Goal: Transaction & Acquisition: Purchase product/service

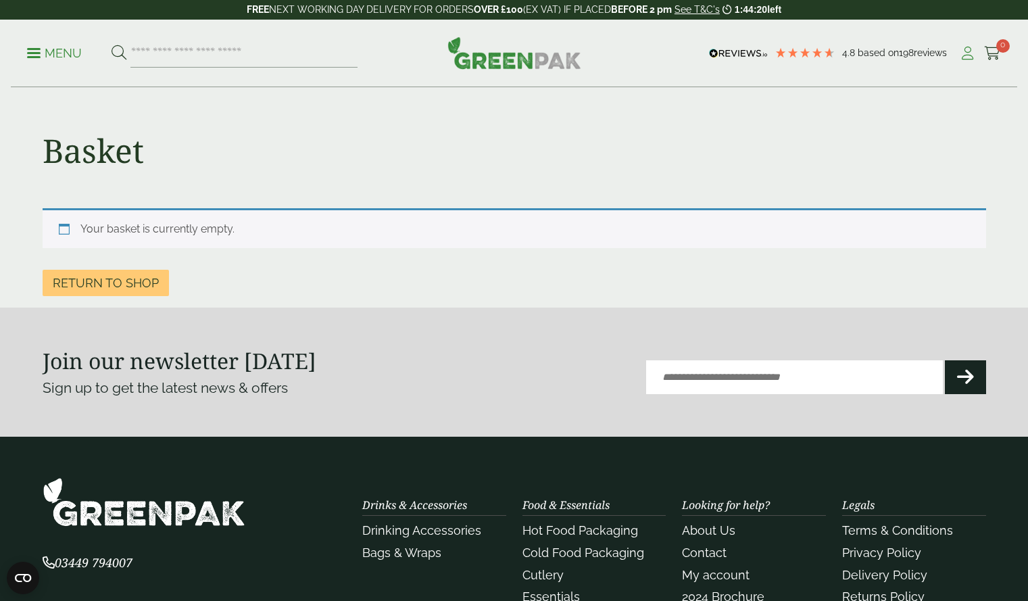
click at [971, 54] on icon at bounding box center [967, 54] width 17 height 14
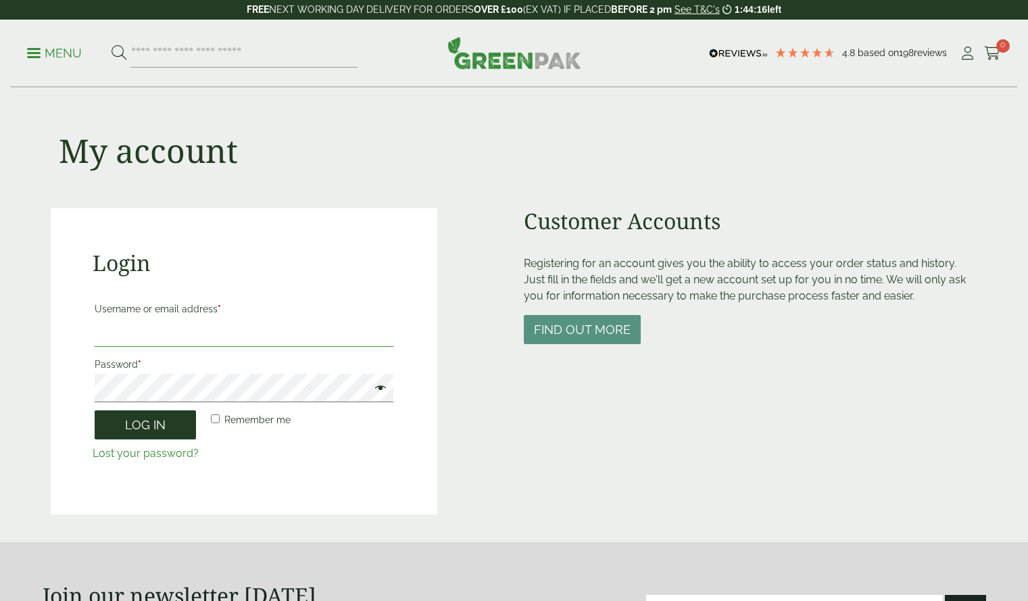
type input "**********"
click at [150, 430] on button "Log in" at bounding box center [145, 424] width 101 height 29
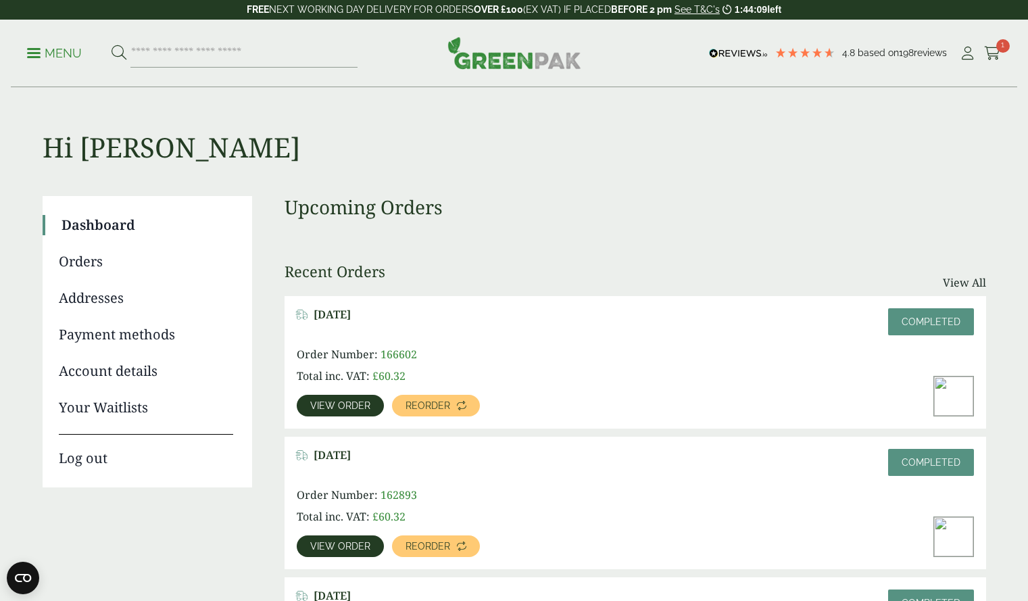
click at [376, 407] on link "View order" at bounding box center [340, 406] width 87 height 22
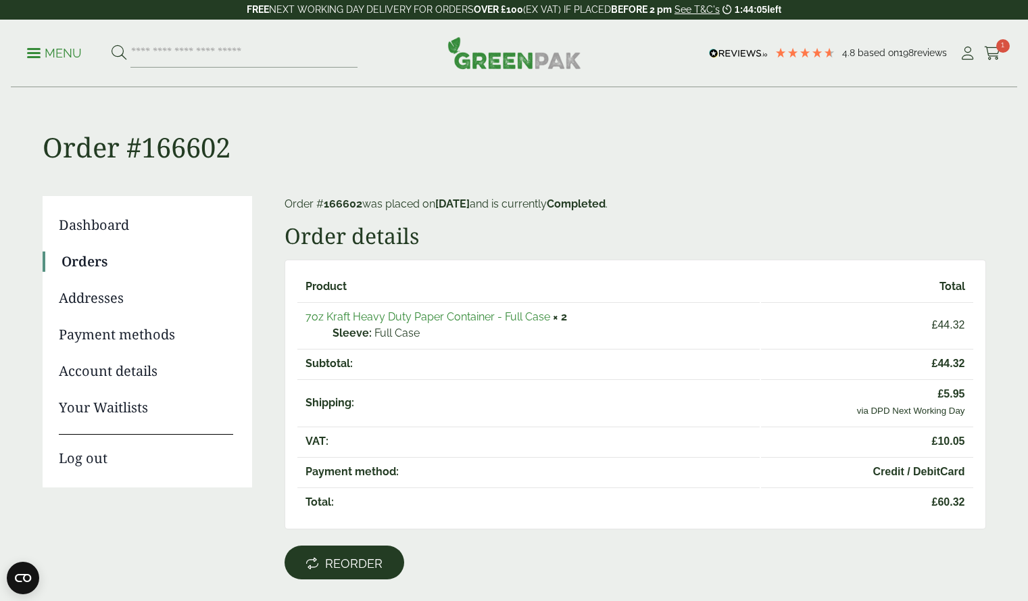
click at [358, 567] on span "Reorder" at bounding box center [353, 563] width 57 height 15
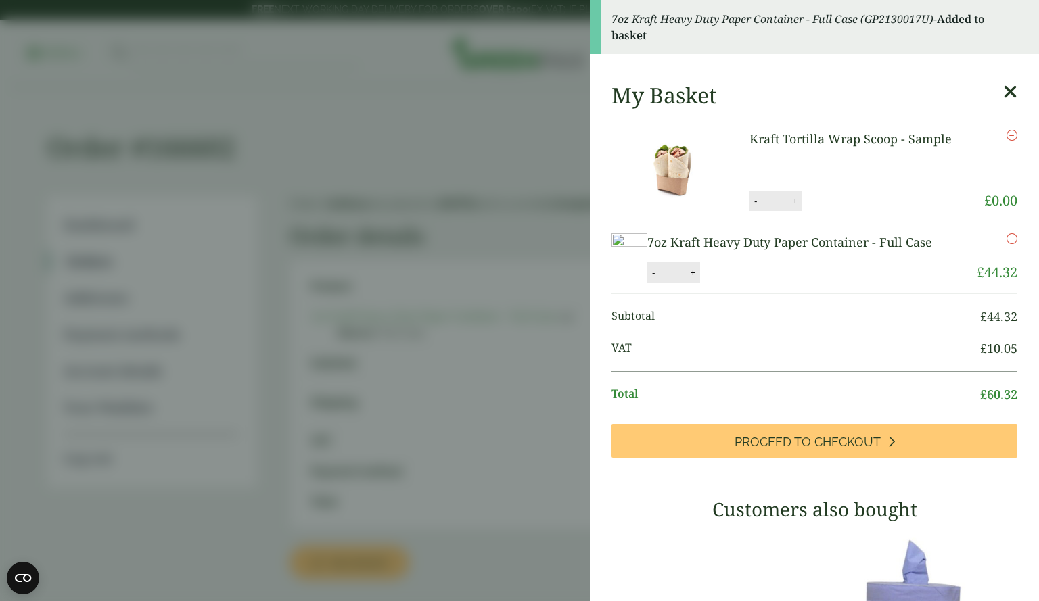
click at [325, 82] on aside "7oz Kraft Heavy Duty Paper Container - Full Case (GP2130017U) - Added to basket…" at bounding box center [519, 300] width 1039 height 601
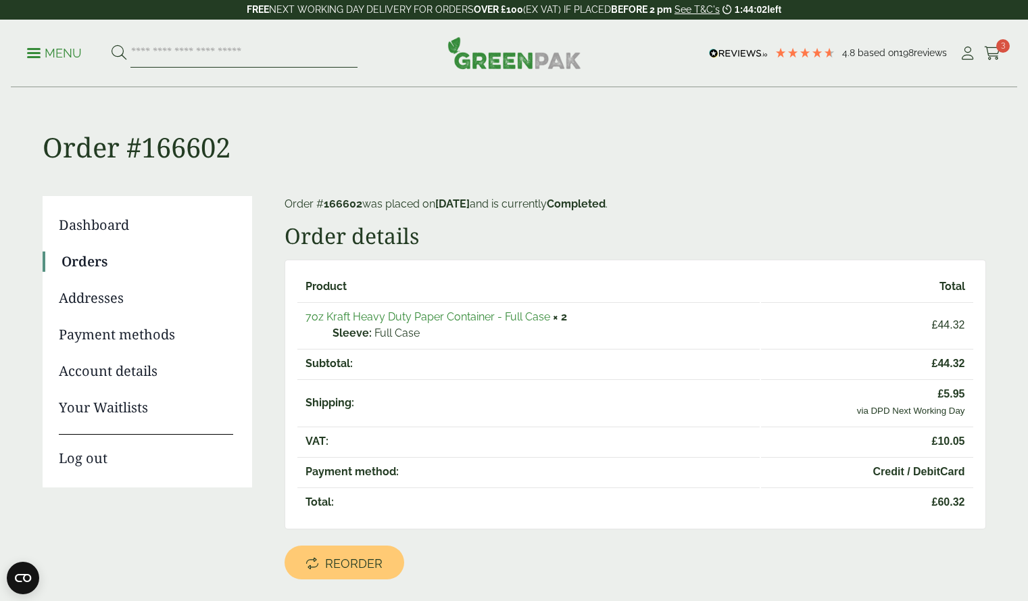
click at [283, 60] on input "search" at bounding box center [243, 53] width 227 height 28
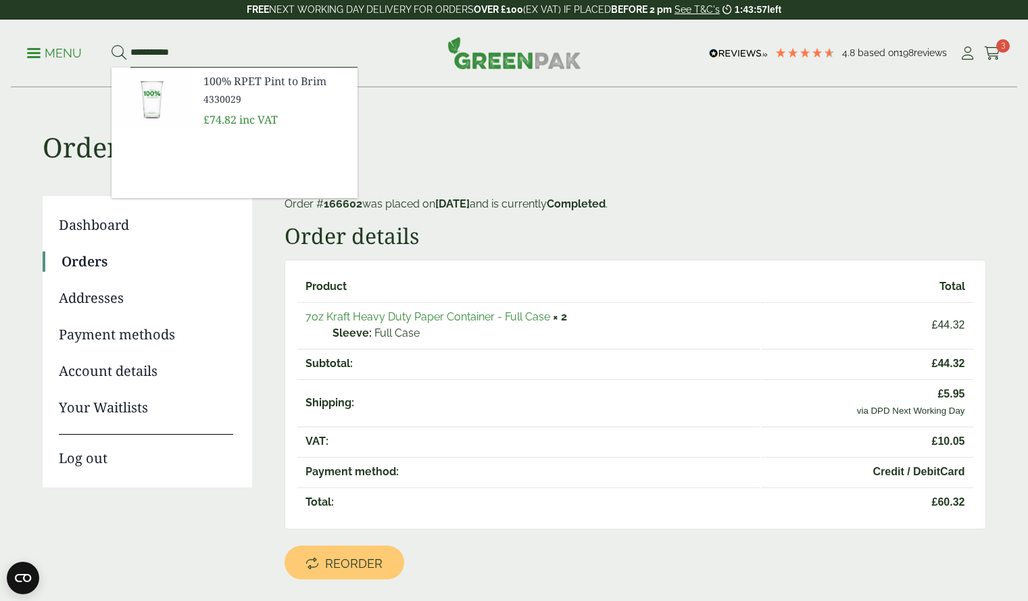
type input "**********"
click at [112, 45] on button at bounding box center [119, 54] width 15 height 18
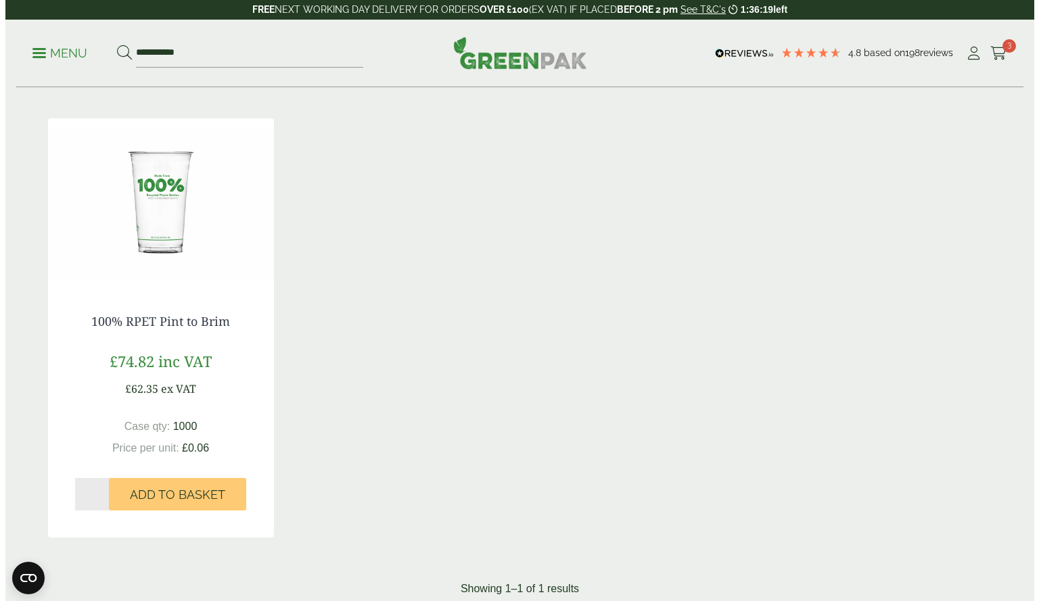
scroll to position [197, 0]
click at [999, 50] on span "3" at bounding box center [1004, 46] width 14 height 14
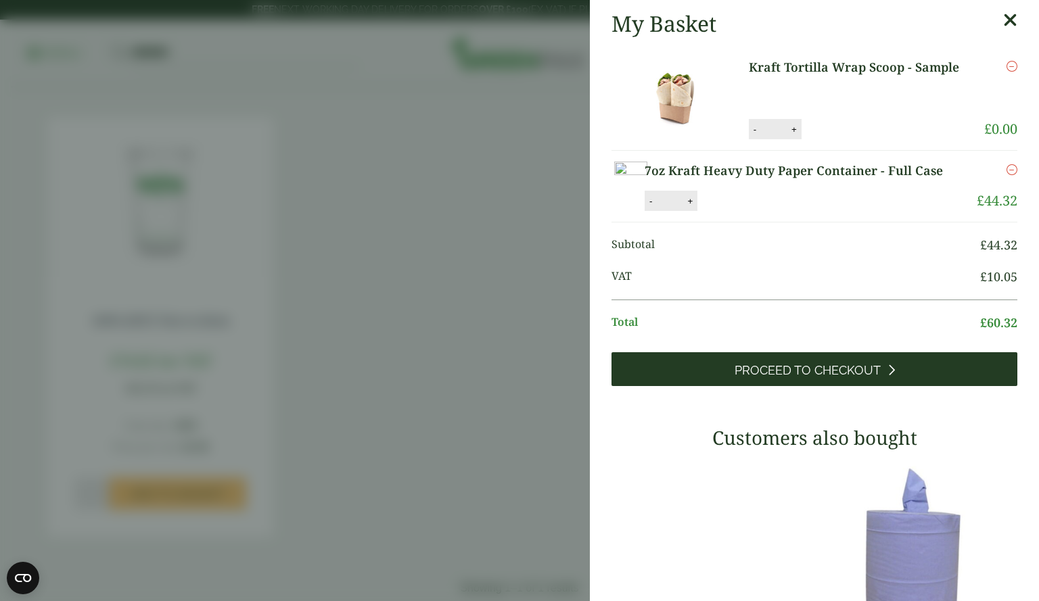
click at [787, 378] on span "Proceed to Checkout" at bounding box center [807, 370] width 146 height 15
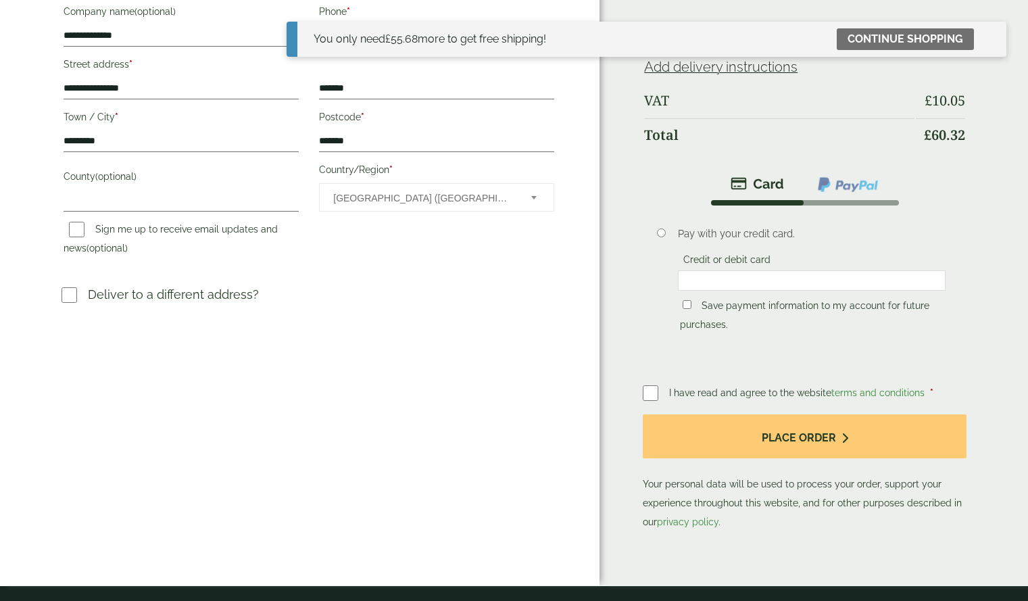
scroll to position [271, 0]
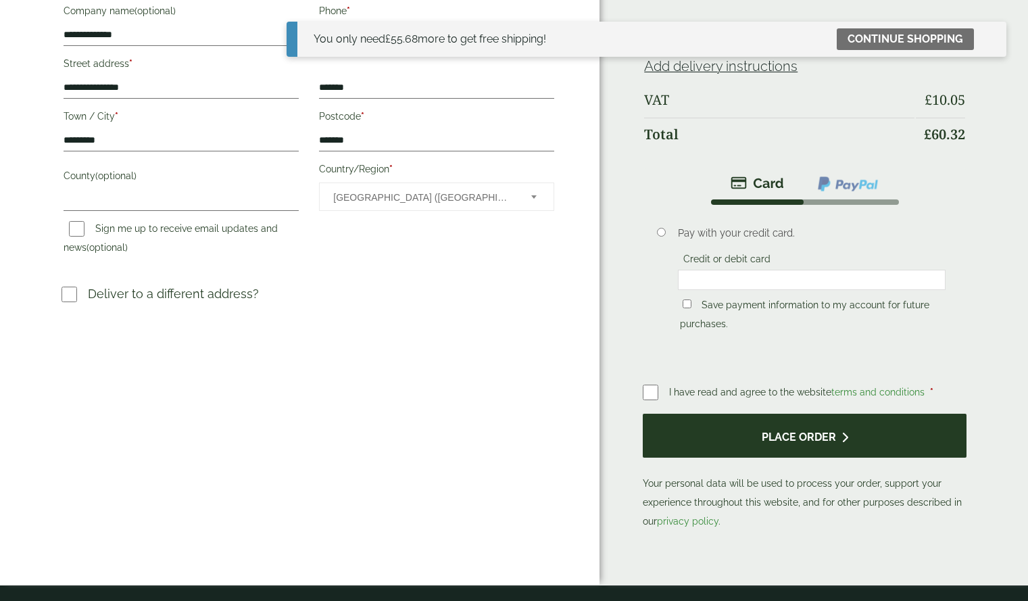
click at [707, 426] on button "Place order" at bounding box center [805, 436] width 324 height 44
